Goal: Communication & Community: Answer question/provide support

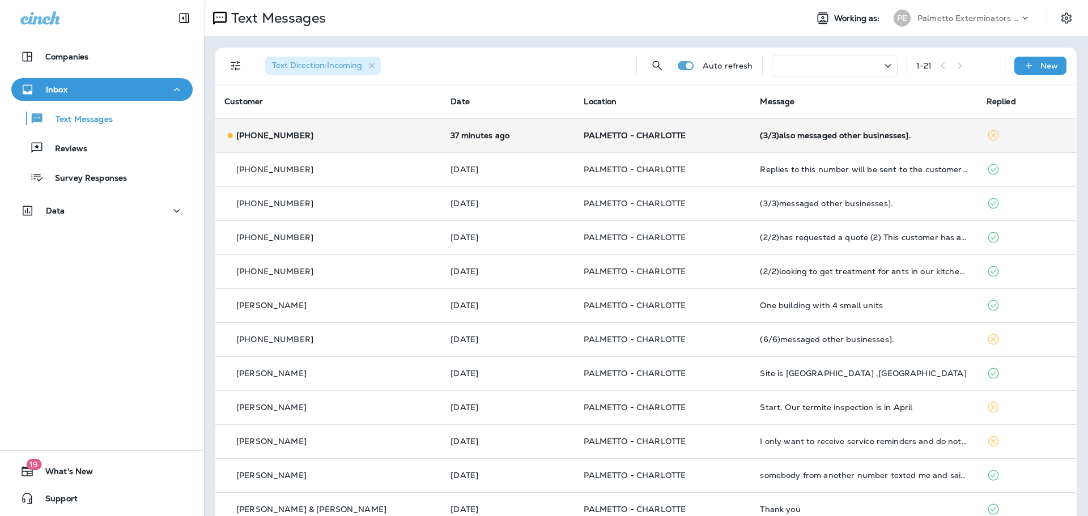
click at [811, 135] on div "(3/3)also messaged other businesses]." at bounding box center [864, 135] width 208 height 9
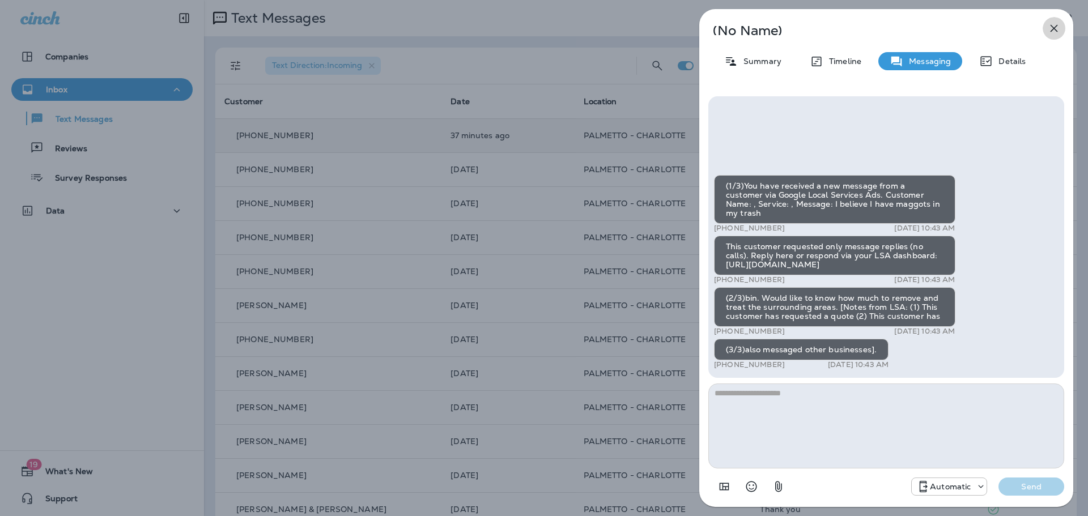
click at [1054, 27] on icon "button" at bounding box center [1054, 29] width 14 height 14
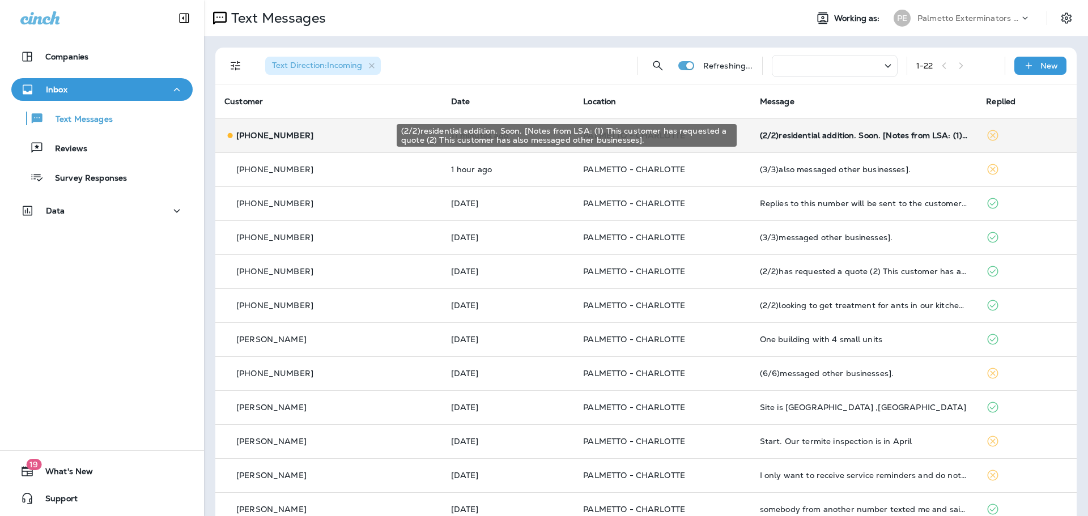
click at [853, 134] on div "(2/2)residential addition. Soon. [Notes from LSA: (1) This customer has request…" at bounding box center [864, 135] width 209 height 9
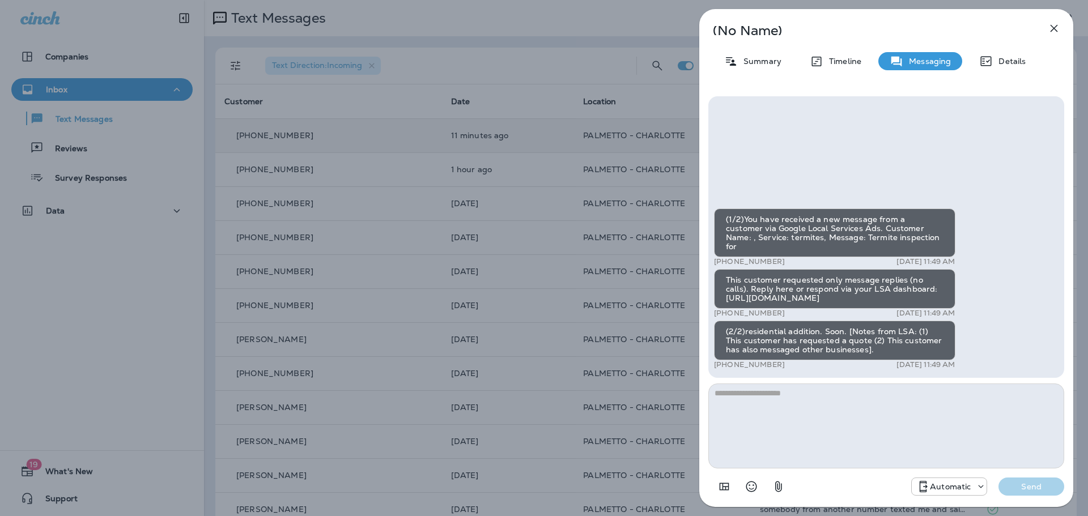
click at [1051, 31] on icon "button" at bounding box center [1054, 28] width 7 height 7
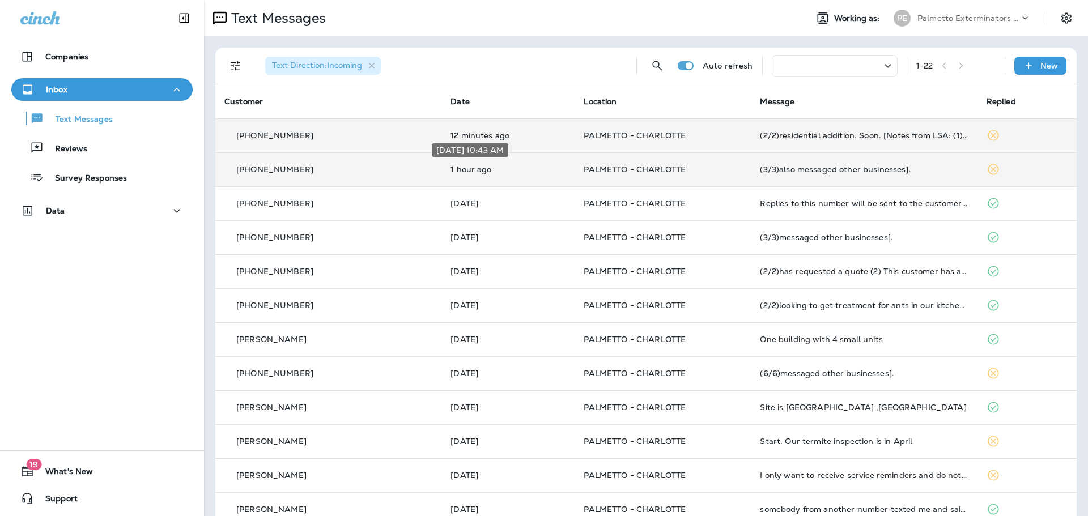
click at [461, 171] on p "1 hour ago" at bounding box center [507, 169] width 115 height 9
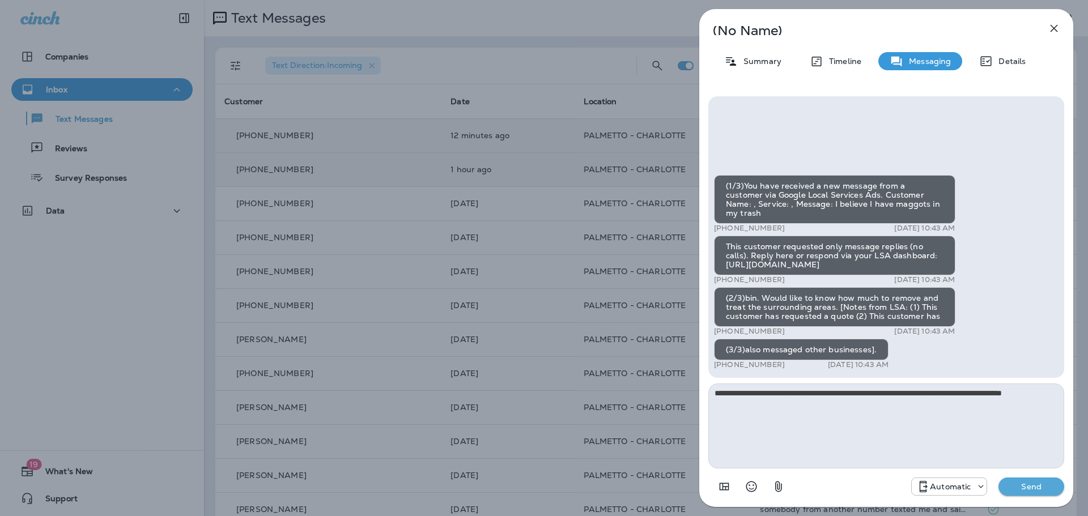
type textarea "**********"
click at [1033, 484] on p "Send" at bounding box center [1031, 487] width 48 height 10
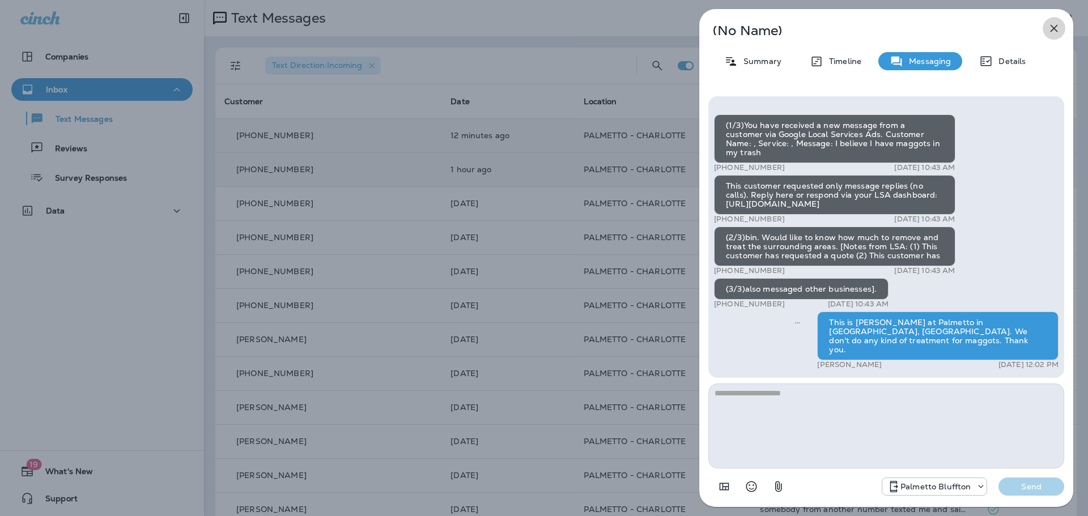
click at [1058, 27] on icon "button" at bounding box center [1054, 29] width 14 height 14
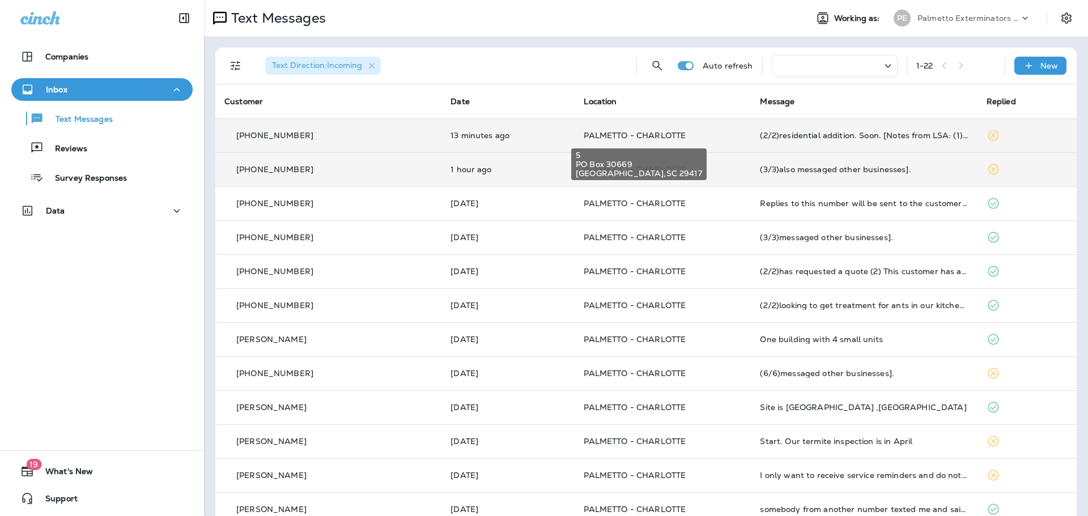
click at [661, 134] on span "PALMETTO - CHARLOTTE" at bounding box center [635, 135] width 102 height 10
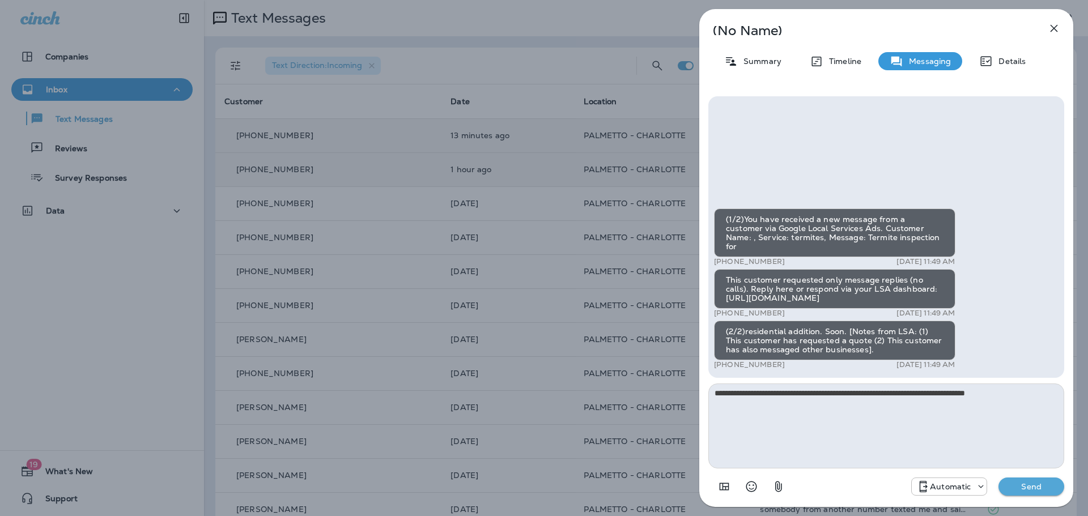
type textarea "**********"
click at [1038, 484] on p "Send" at bounding box center [1031, 487] width 48 height 10
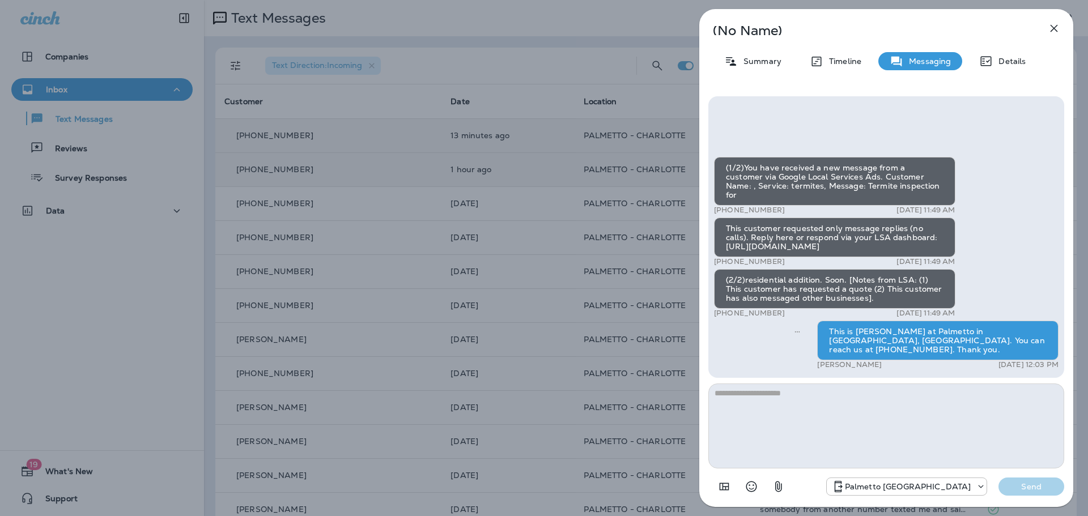
click at [1058, 32] on icon "button" at bounding box center [1054, 29] width 14 height 14
